Goal: Check status: Check status

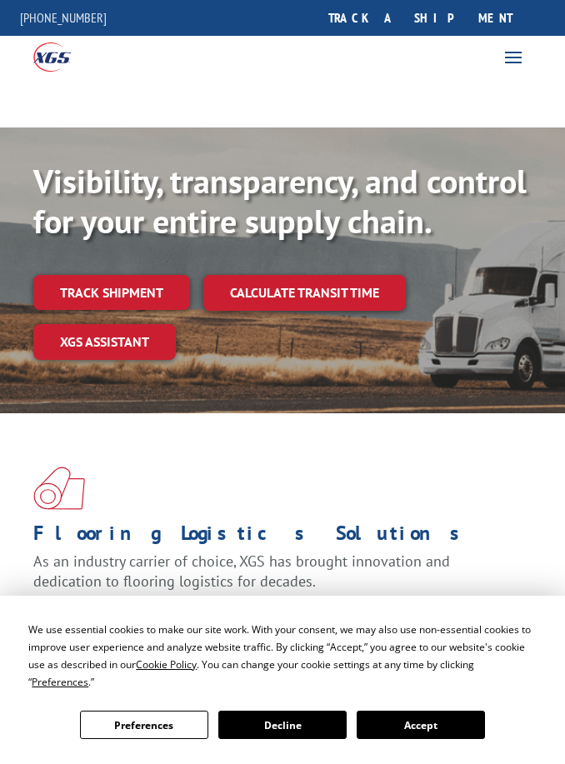
scroll to position [23, 0]
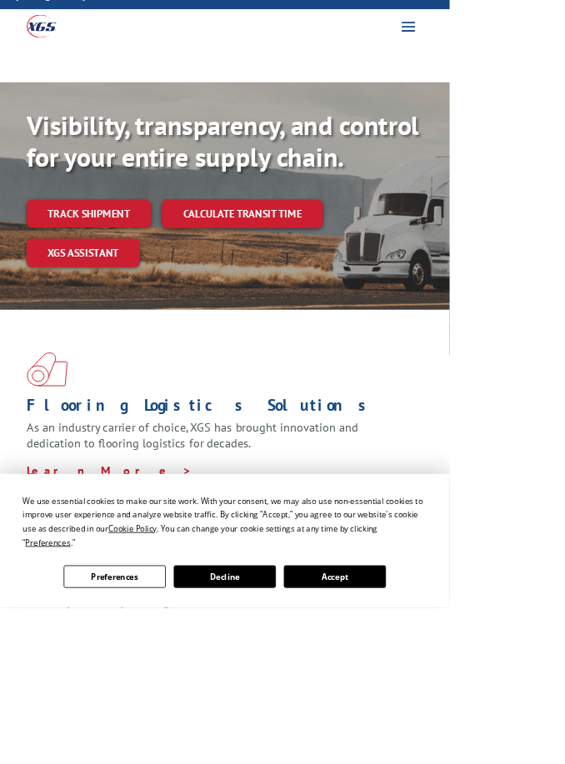
click at [139, 284] on link "Track shipment" at bounding box center [111, 269] width 157 height 35
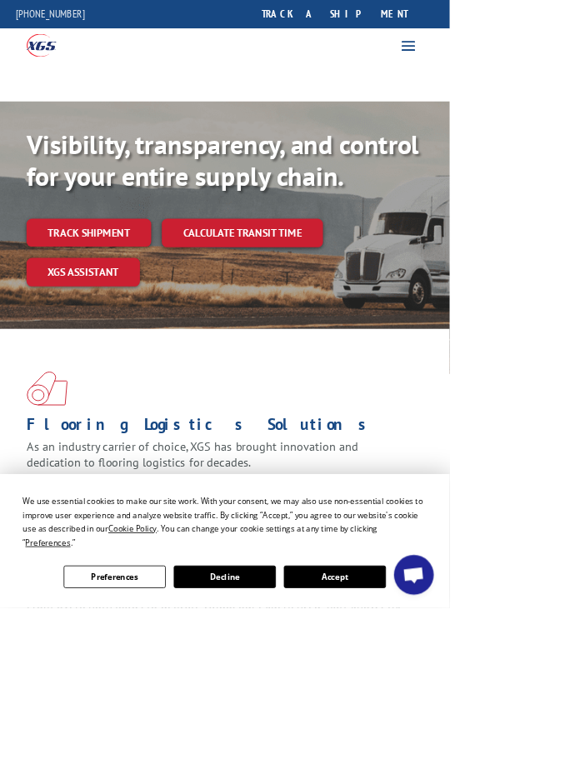
click at [423, 763] on div "We use essential cookies to make our site work. With your consent, we may also …" at bounding box center [282, 680] width 565 height 168
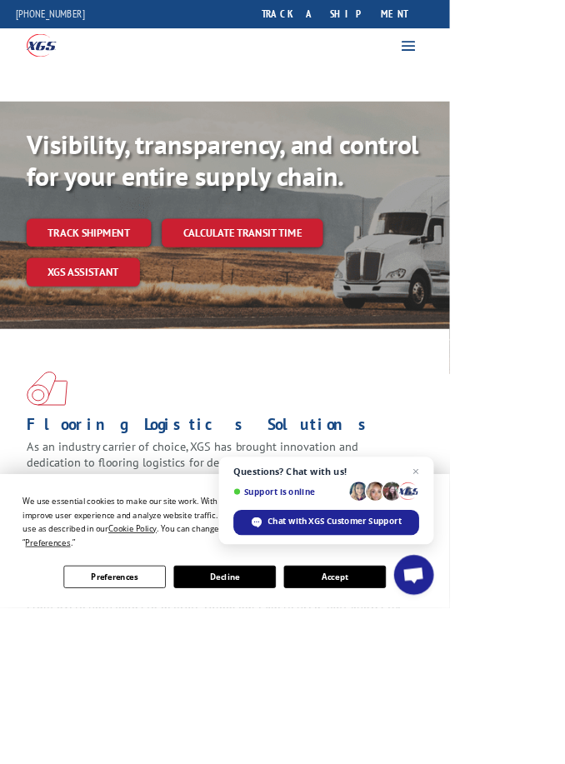
click at [143, 283] on link "Track shipment" at bounding box center [111, 292] width 157 height 35
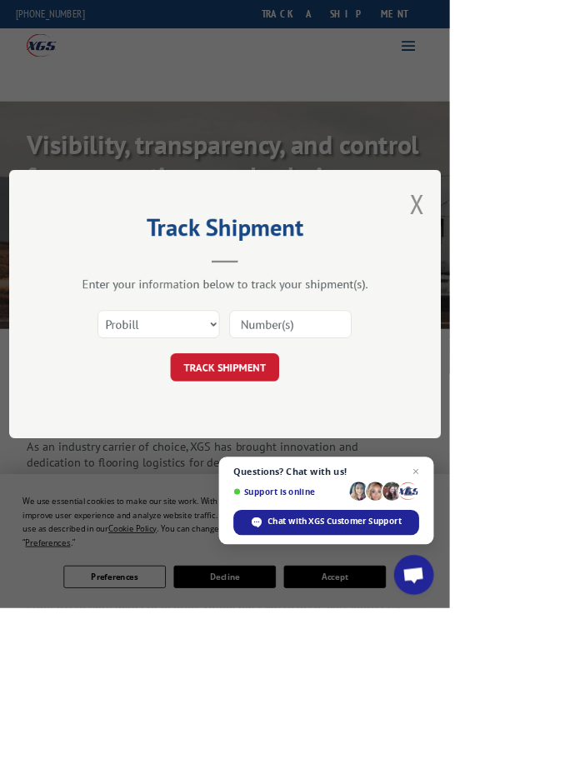
click at [440, 425] on input at bounding box center [364, 407] width 153 height 35
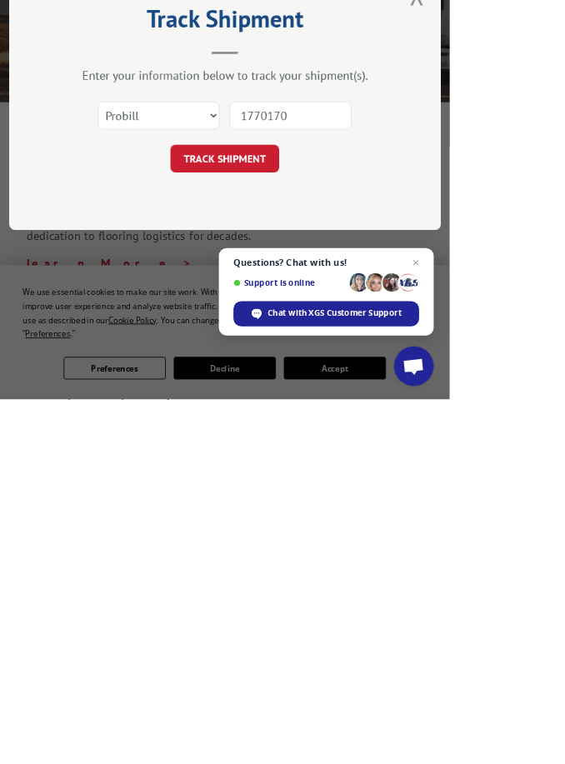
type input "17701702"
click at [351, 444] on button "TRACK SHIPMENT" at bounding box center [282, 461] width 137 height 35
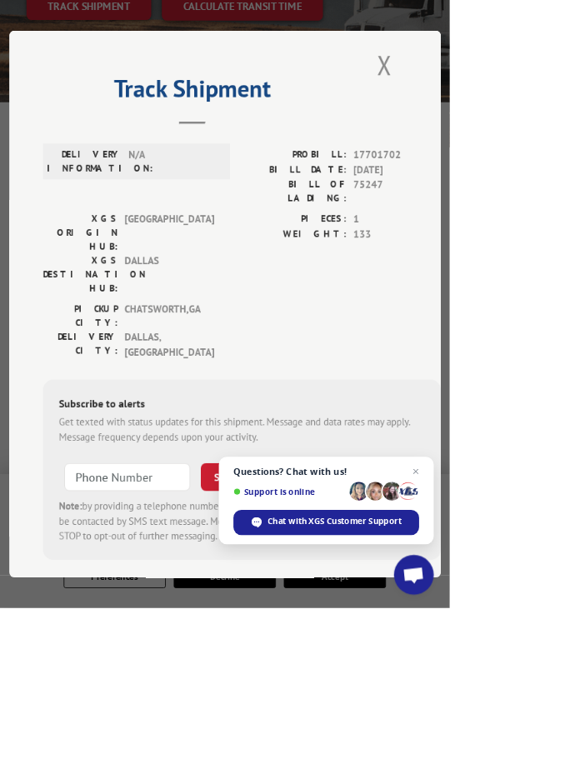
scroll to position [0, 41]
click at [239, 581] on input at bounding box center [160, 598] width 158 height 35
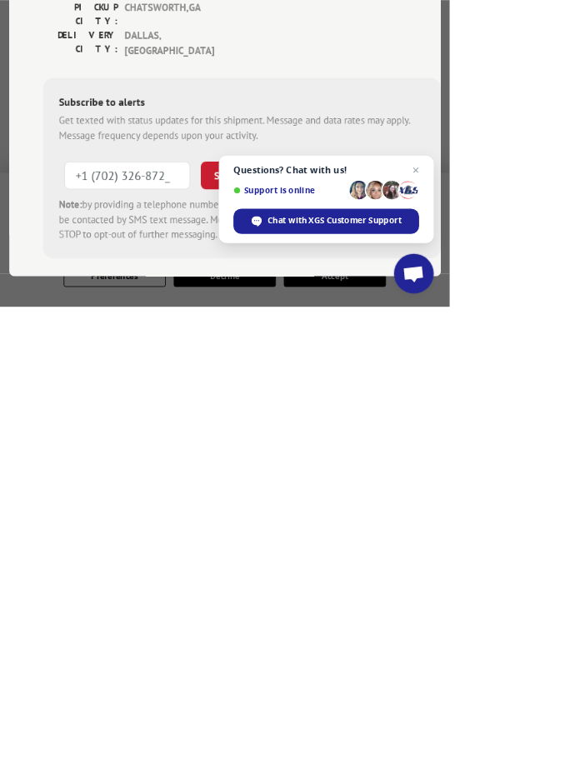
type input "[PHONE_NUMBER]"
click at [349, 581] on button "SUBSCRIBE" at bounding box center [300, 598] width 97 height 35
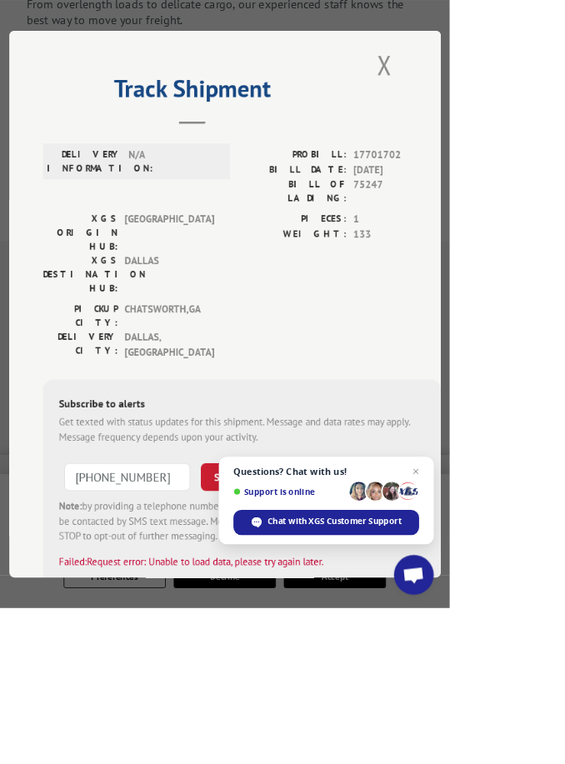
scroll to position [756, 0]
